Goal: Task Accomplishment & Management: Manage account settings

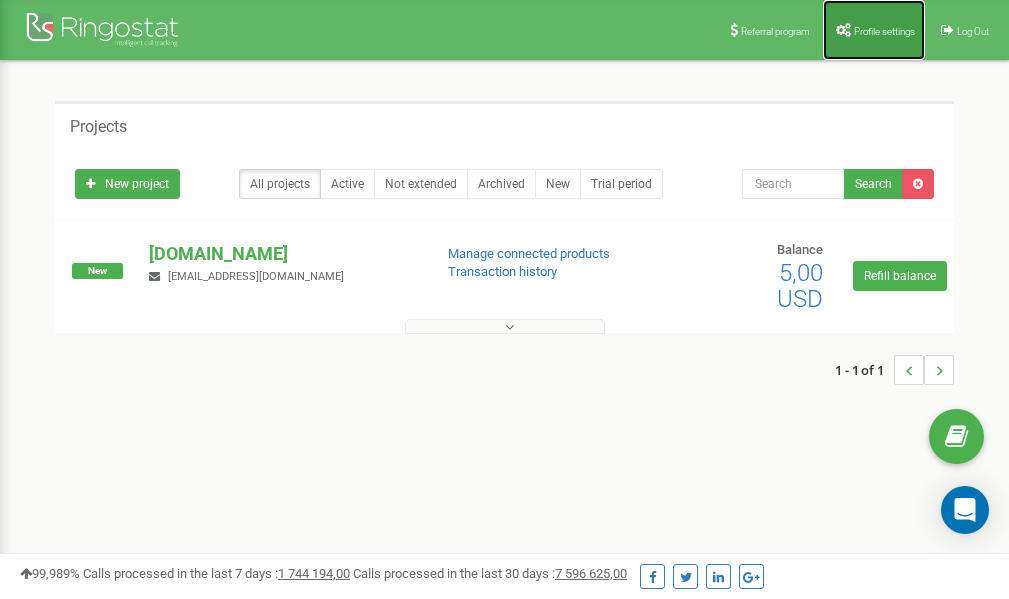
click at [884, 27] on span "Profile settings" at bounding box center [884, 31] width 61 height 11
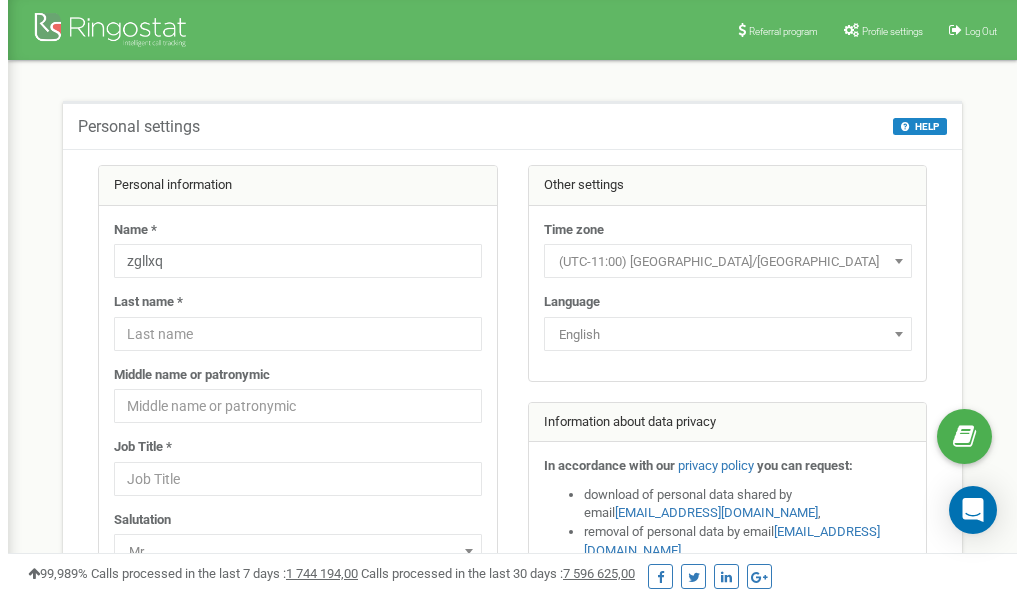
scroll to position [100, 0]
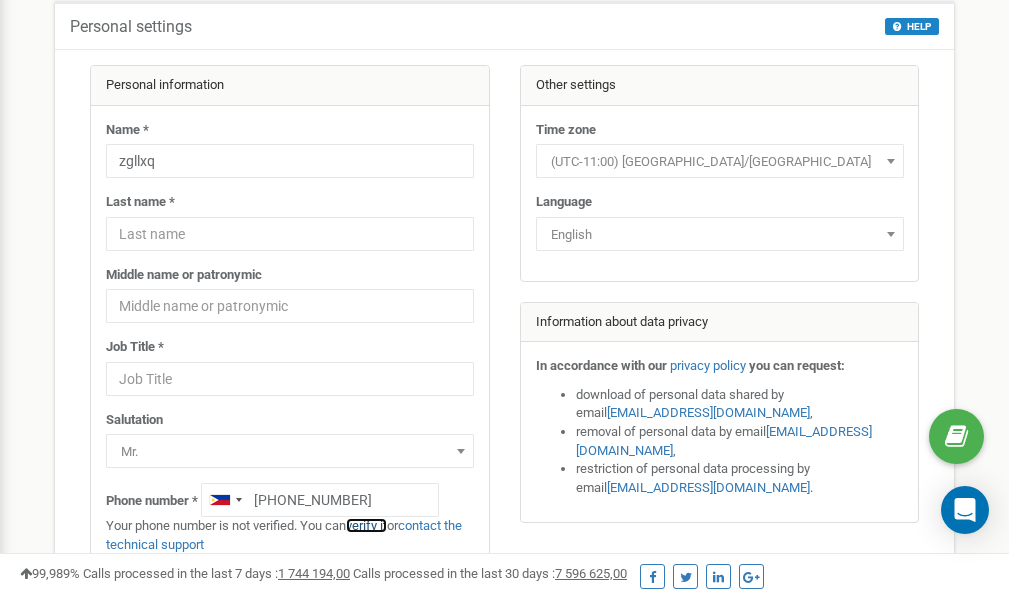
click at [374, 527] on link "verify it" at bounding box center [366, 525] width 41 height 15
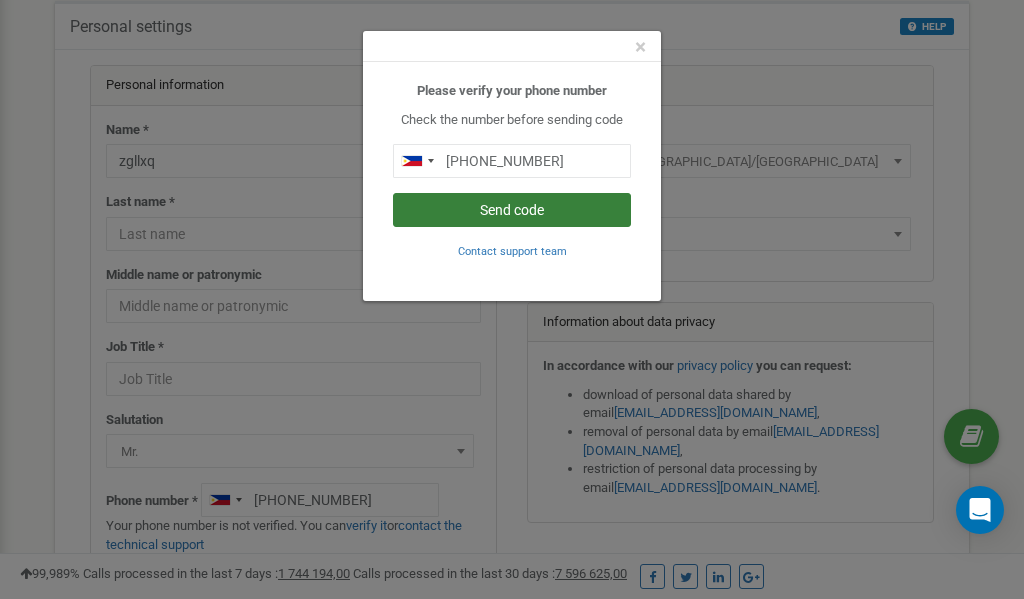
click at [496, 210] on button "Send code" at bounding box center [512, 210] width 238 height 34
